Goal: Task Accomplishment & Management: Manage account settings

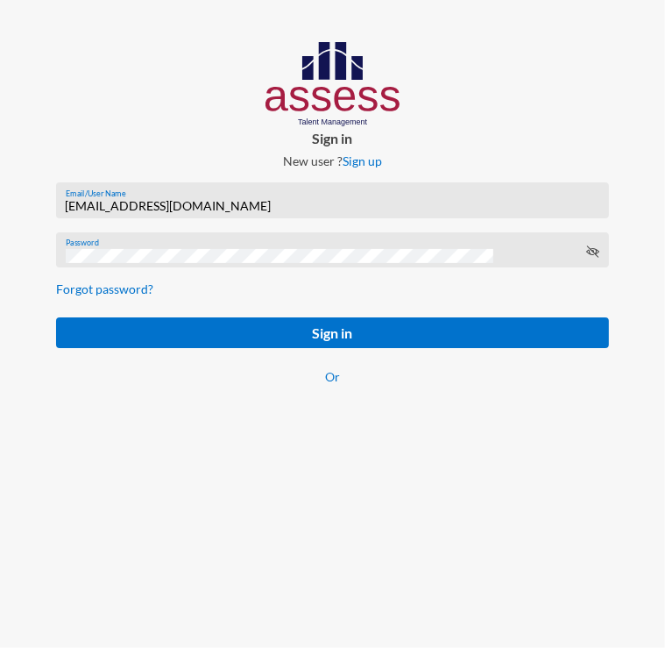
click at [224, 197] on div "[EMAIL_ADDRESS][DOMAIN_NAME] Email/User Name" at bounding box center [333, 204] width 535 height 26
click at [186, 210] on input "[EMAIL_ADDRESS][DOMAIN_NAME]" at bounding box center [333, 206] width 535 height 14
click at [194, 206] on input "[EMAIL_ADDRESS][DOMAIN_NAME]" at bounding box center [333, 206] width 535 height 14
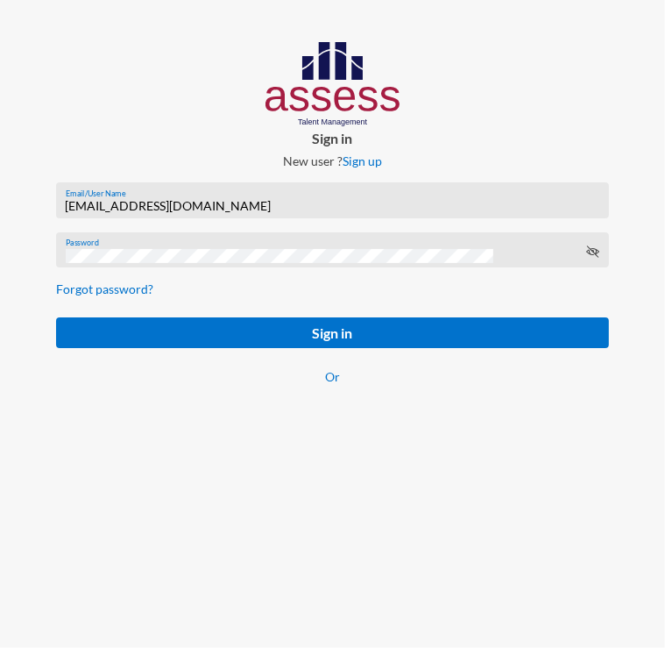
paste input "SPLSS1051471983"
type input "SPLSS1051471983"
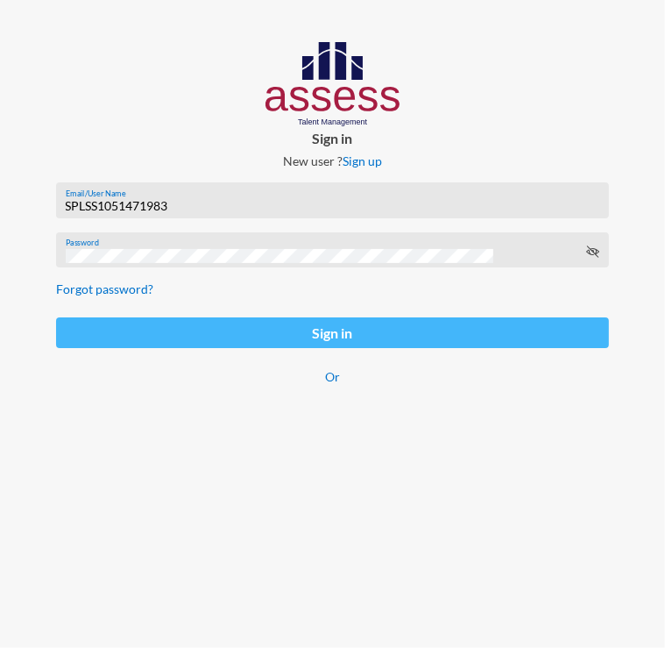
click at [69, 328] on button "Sign in" at bounding box center [332, 332] width 553 height 31
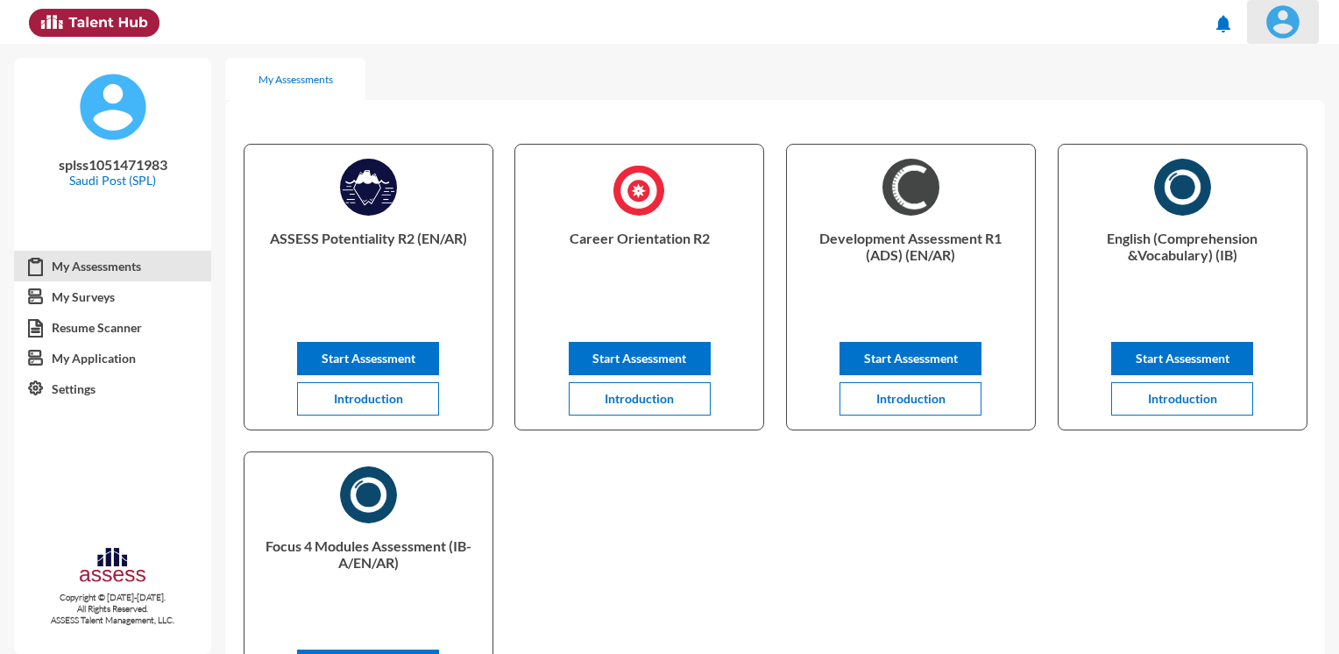
click at [529, 27] on img at bounding box center [1283, 21] width 35 height 35
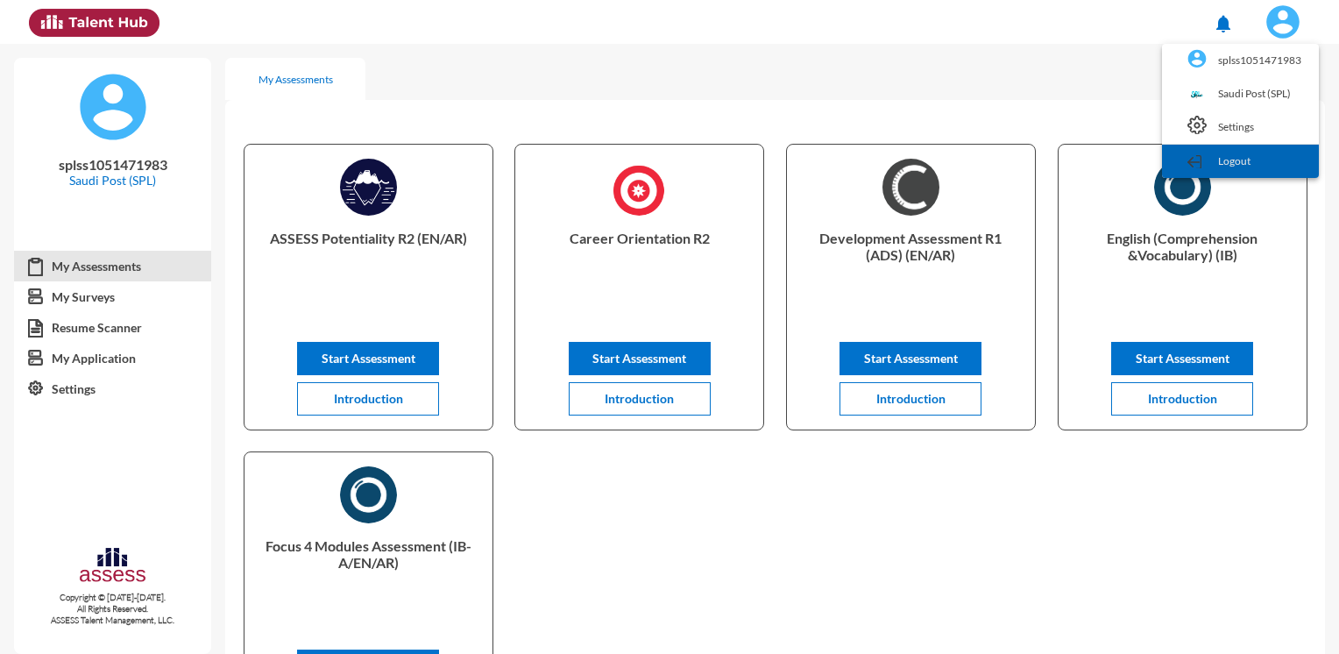
click at [529, 162] on link "Logout" at bounding box center [1240, 161] width 139 height 33
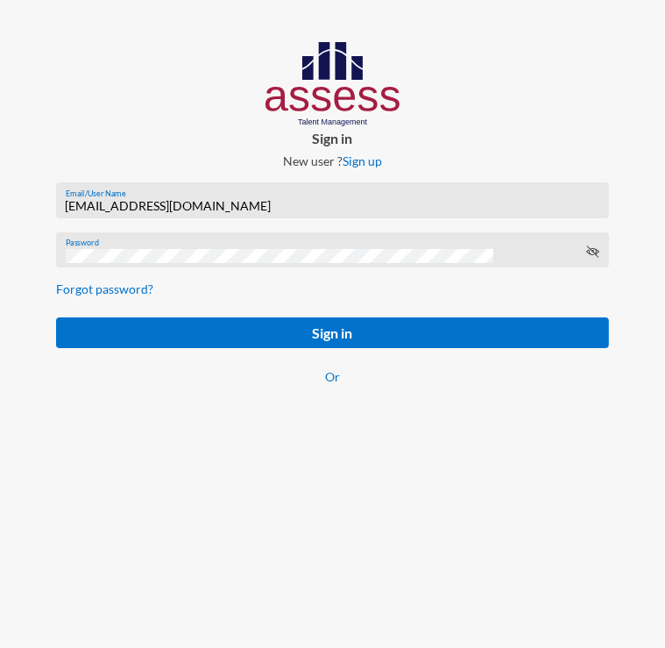
click at [182, 202] on input "[EMAIL_ADDRESS][DOMAIN_NAME]" at bounding box center [333, 206] width 535 height 14
paste input "basalghamdi091105"
type input "basalghamdi091105"
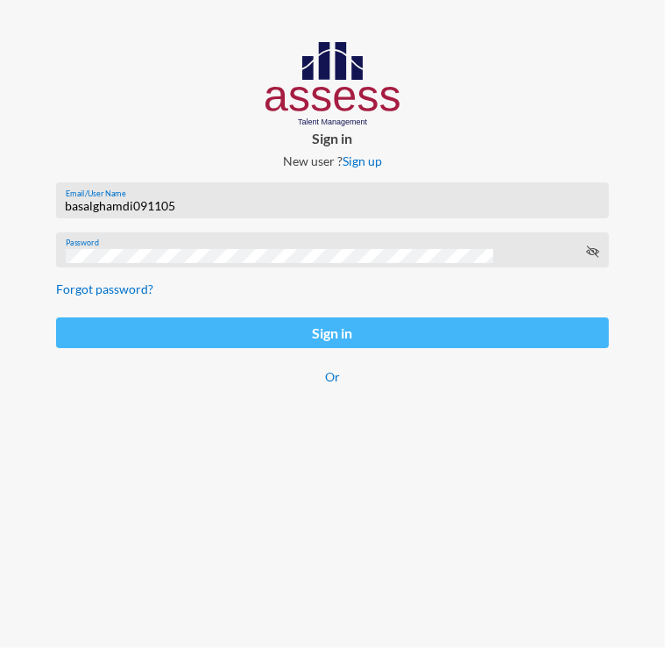
click at [72, 319] on button "Sign in" at bounding box center [332, 332] width 553 height 31
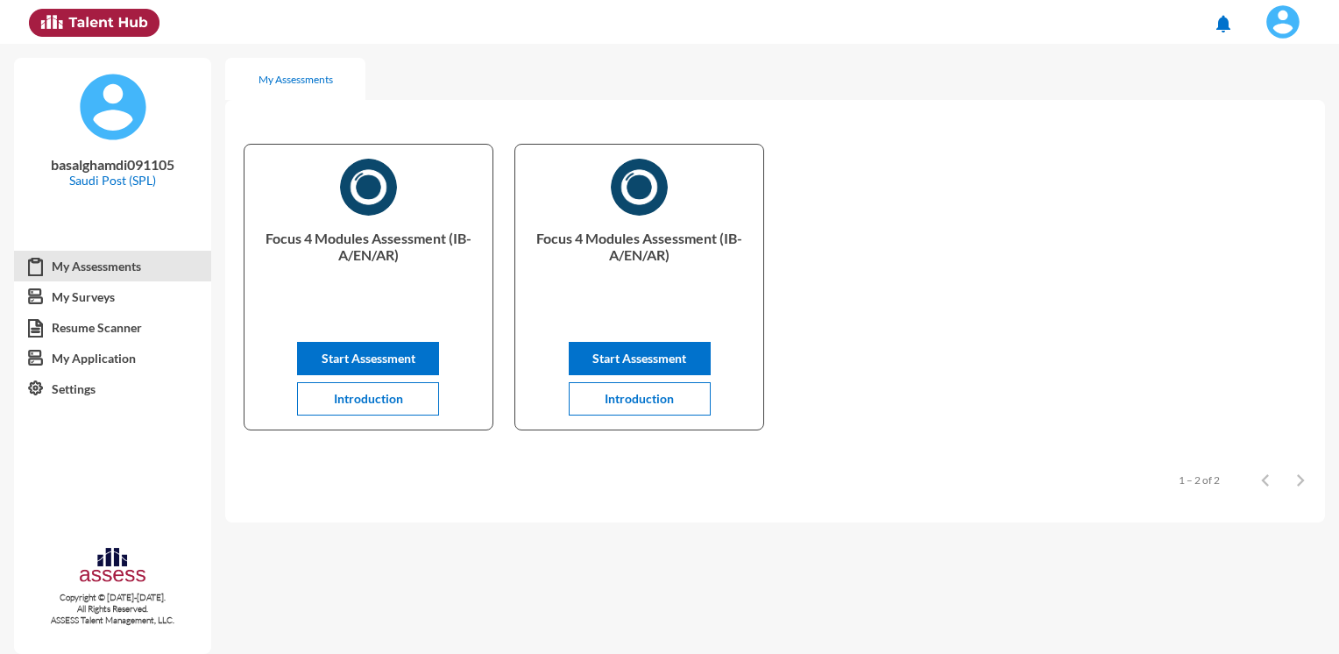
click at [529, 47] on div "My Assessments Focus 4 Modules Assessment (IB- A/EN/AR) Start Assessment Introd…" at bounding box center [782, 283] width 1114 height 479
click at [529, 41] on button at bounding box center [1283, 22] width 72 height 44
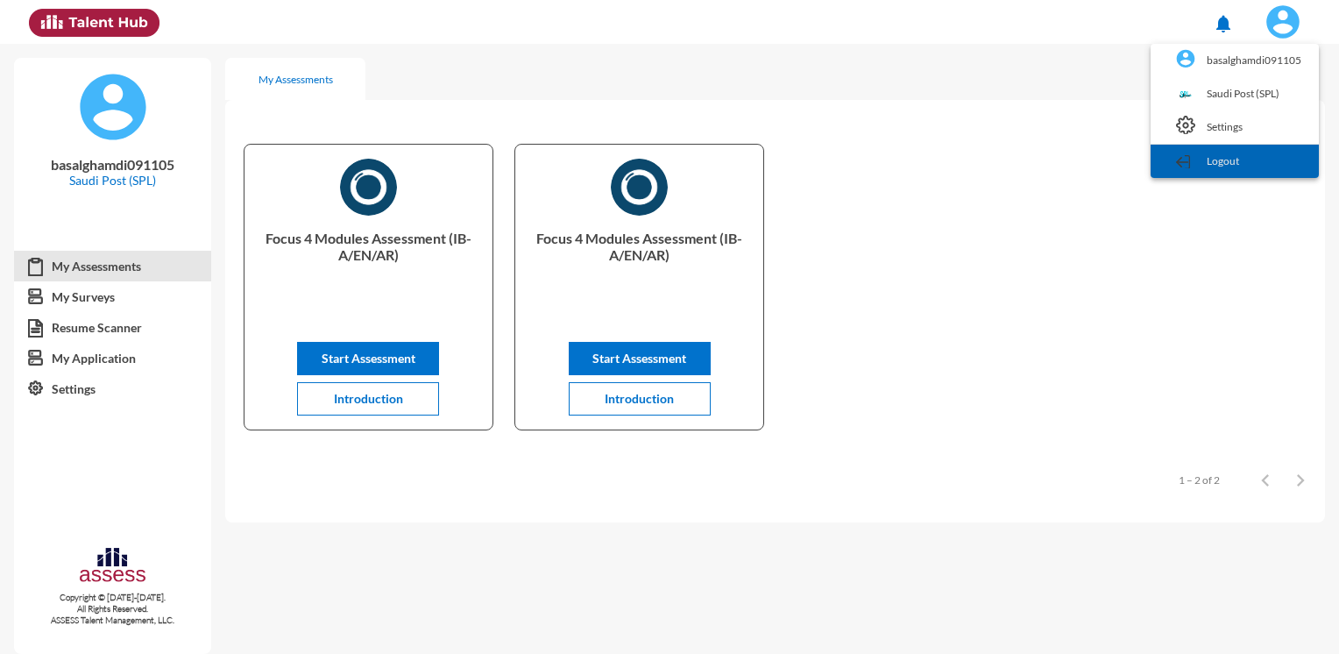
click at [529, 160] on link "Logout" at bounding box center [1235, 161] width 151 height 33
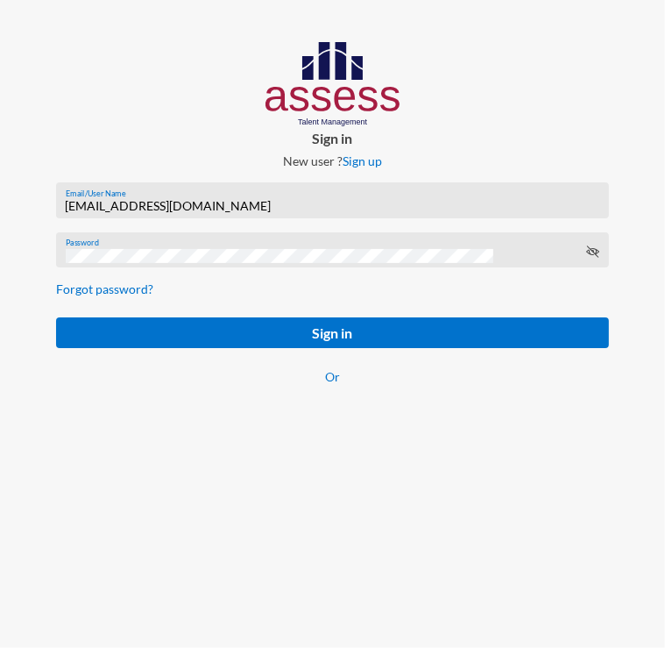
click at [179, 207] on input "[EMAIL_ADDRESS][DOMAIN_NAME]" at bounding box center [333, 206] width 535 height 14
click at [112, 206] on input "[EMAIL_ADDRESS][DOMAIN_NAME]" at bounding box center [333, 206] width 535 height 14
paste input "SPLSS1005587231"
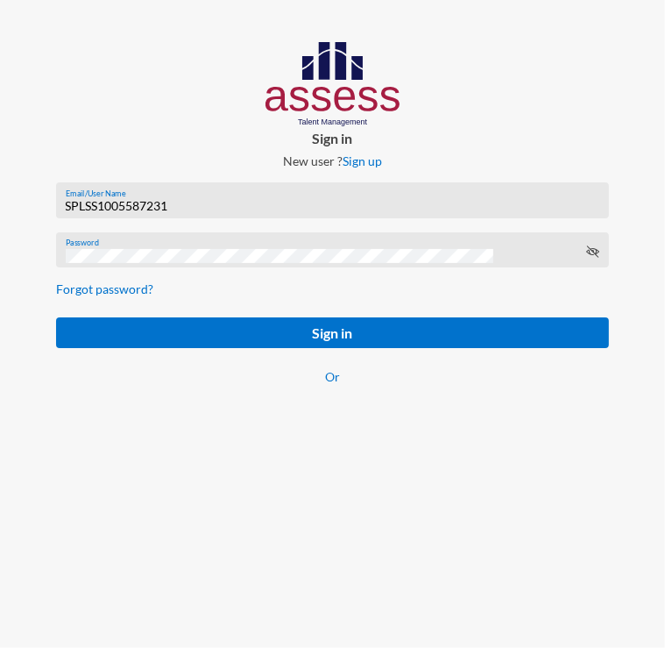
type input "SPLSS1005587231"
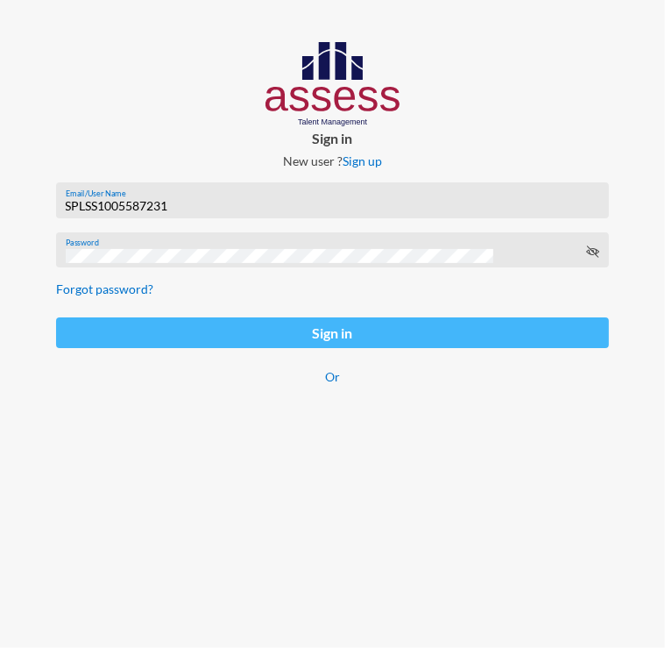
click at [66, 325] on button "Sign in" at bounding box center [332, 332] width 553 height 31
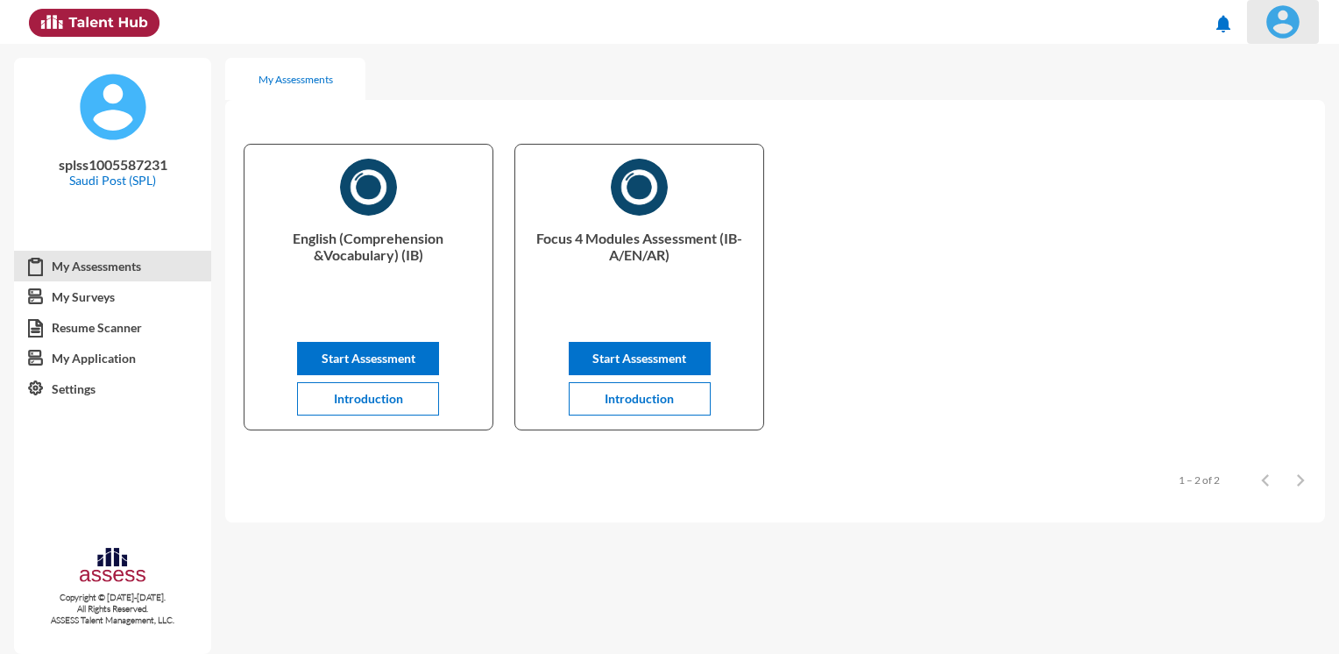
click at [529, 42] on button at bounding box center [1283, 22] width 72 height 44
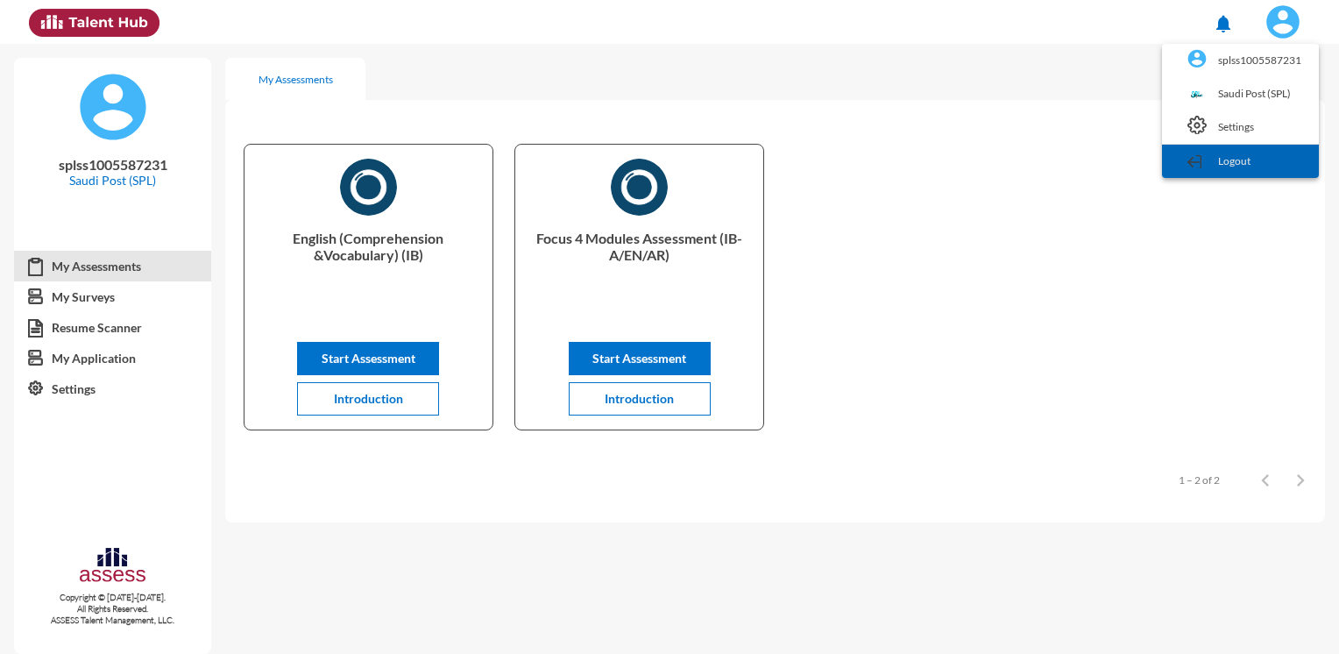
click at [529, 167] on link "Logout" at bounding box center [1240, 161] width 139 height 33
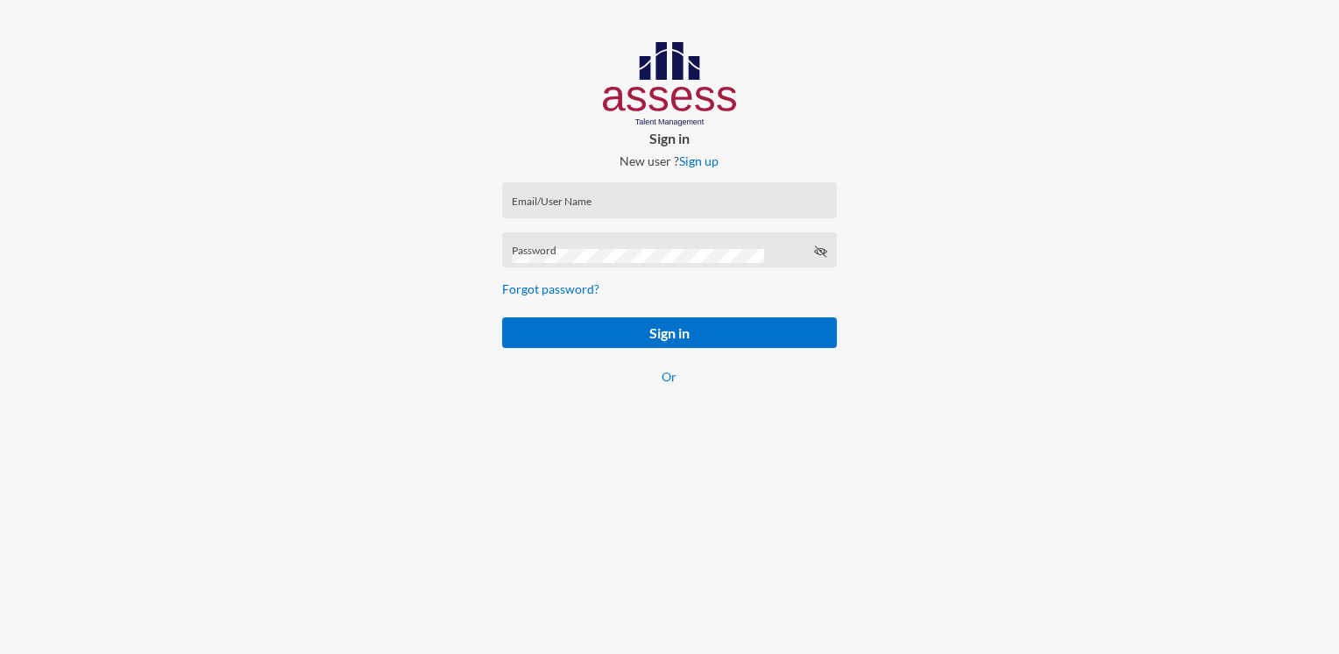
type input "[EMAIL_ADDRESS][DOMAIN_NAME]"
